Goal: Information Seeking & Learning: Learn about a topic

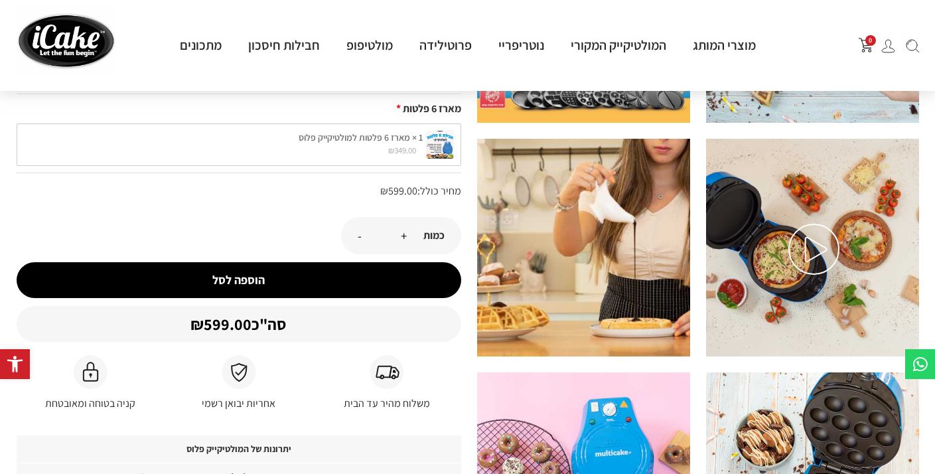
scroll to position [234, 0]
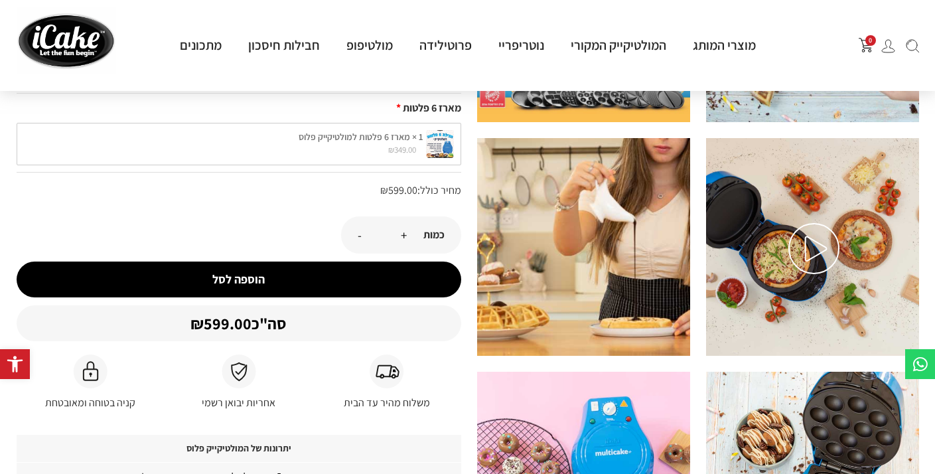
click at [823, 240] on img at bounding box center [813, 248] width 51 height 51
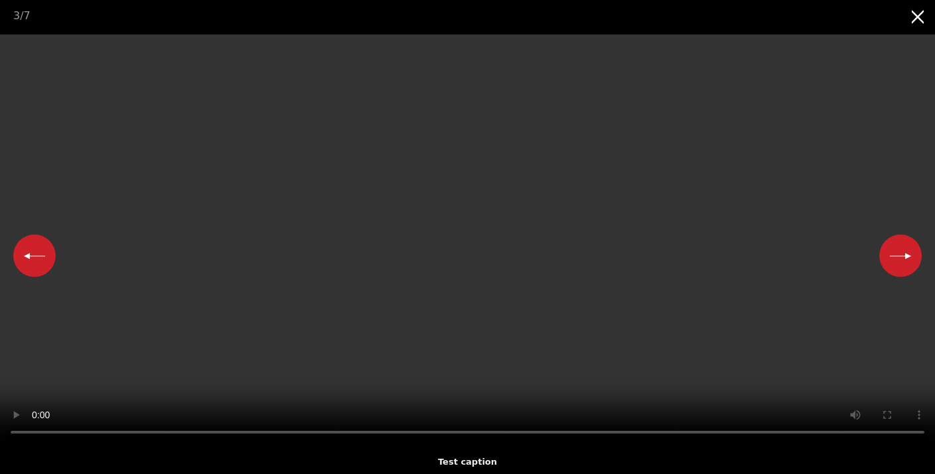
click at [916, 20] on button "Close gallery" at bounding box center [918, 15] width 33 height 31
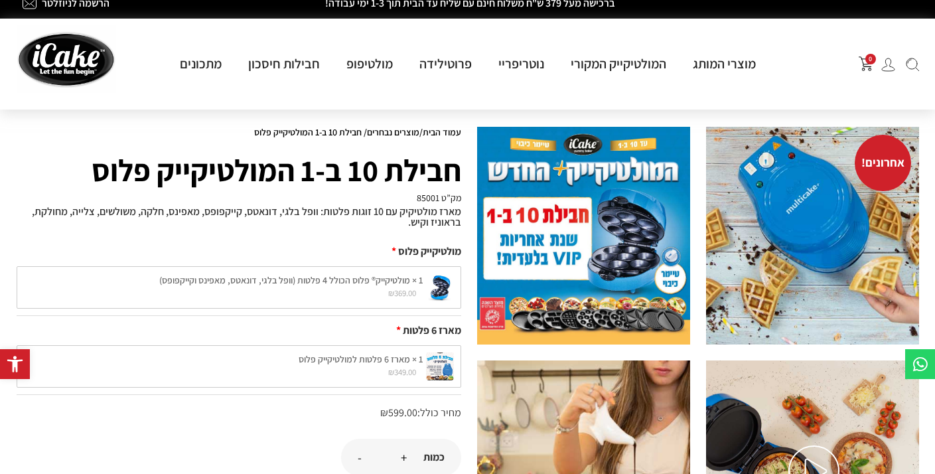
scroll to position [0, 0]
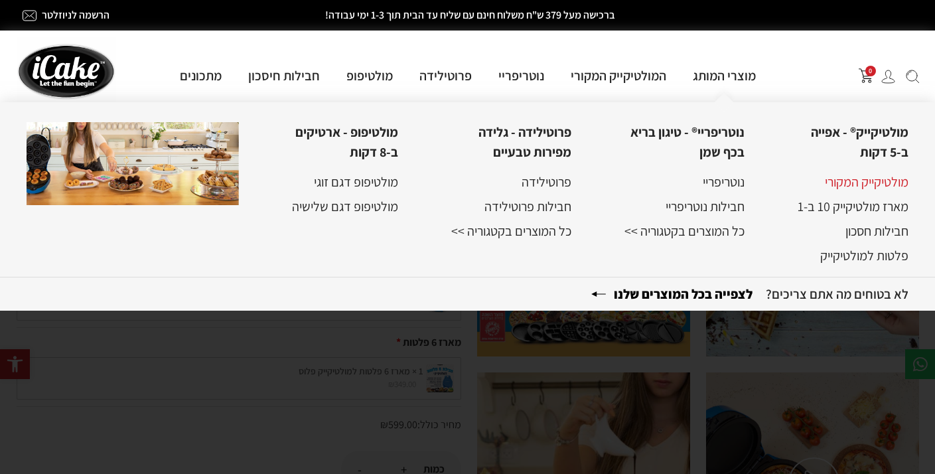
click at [875, 181] on link "מולטיקייק המקורי" at bounding box center [867, 181] width 84 height 17
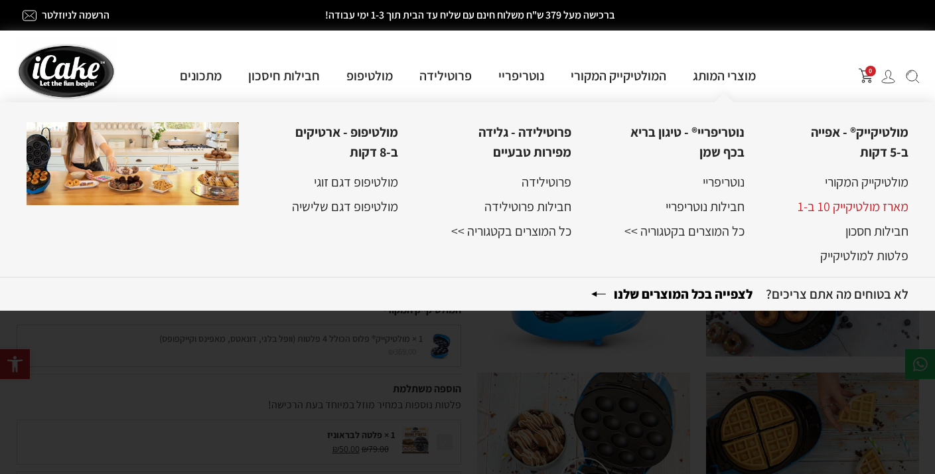
click at [863, 206] on link "מארז מולטיקייק 10 ב-1" at bounding box center [853, 206] width 111 height 17
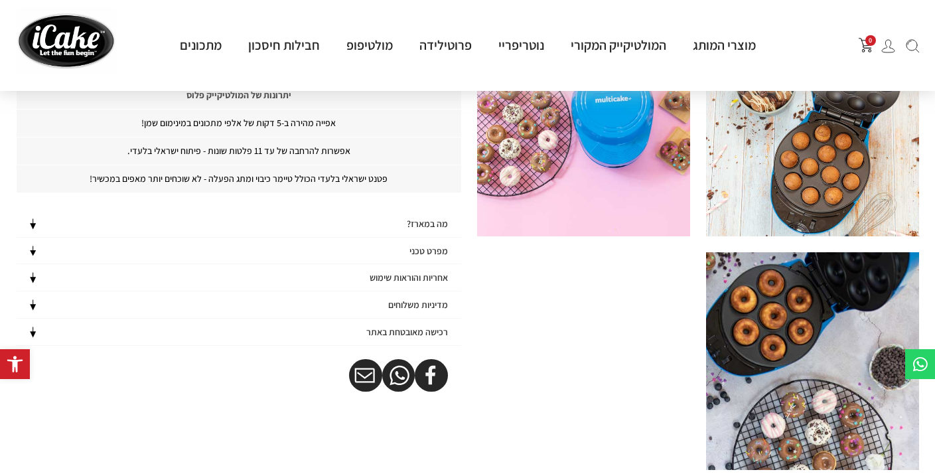
scroll to position [1030, 0]
